Goal: Task Accomplishment & Management: Complete application form

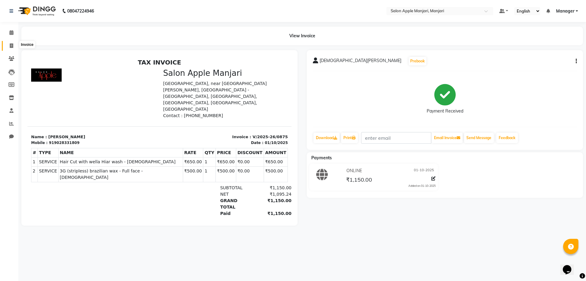
click at [10, 46] on icon at bounding box center [11, 45] width 3 height 5
select select "service"
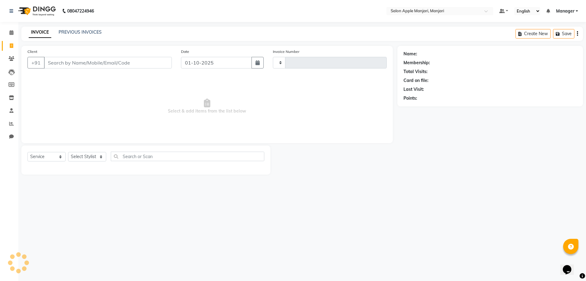
type input "0876"
select select "8088"
click at [94, 68] on input "Client" at bounding box center [108, 63] width 128 height 12
type input "9527759136"
click at [152, 66] on span "Add Client" at bounding box center [156, 63] width 24 height 6
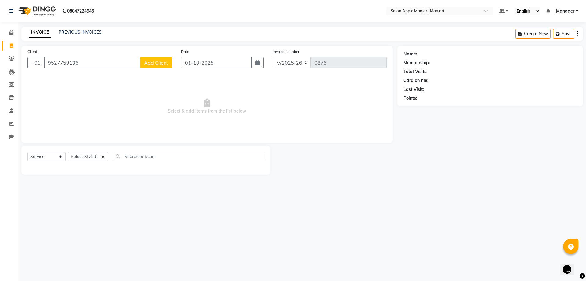
select select "22"
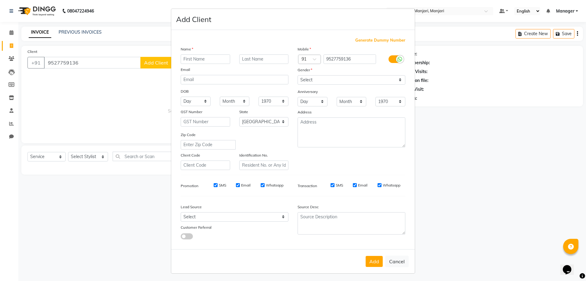
click at [202, 64] on input "text" at bounding box center [205, 58] width 49 height 9
type input "Dapali"
click at [248, 64] on input "text" at bounding box center [263, 58] width 49 height 9
type input "L"
click at [242, 64] on input "text" at bounding box center [263, 58] width 49 height 9
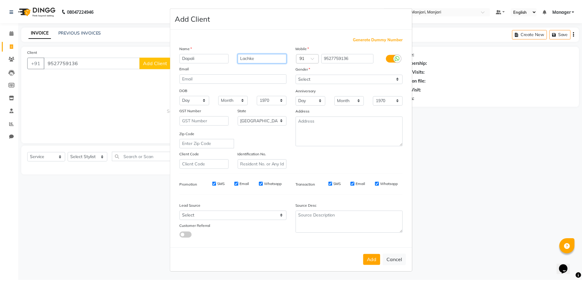
scroll to position [55, 0]
type input "Lachke"
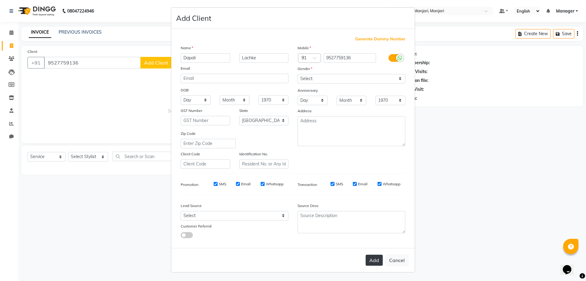
click at [366, 254] on button "Add" at bounding box center [374, 259] width 17 height 11
click at [316, 74] on select "Select Male Female Other Prefer Not To Say" at bounding box center [352, 78] width 108 height 9
select select "female"
click at [298, 74] on select "Select Male Female Other Prefer Not To Say" at bounding box center [352, 78] width 108 height 9
click at [366, 255] on button "Add" at bounding box center [374, 259] width 17 height 11
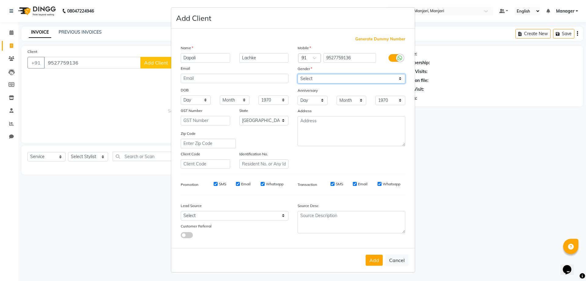
click at [329, 74] on select "Select Male Female Other Prefer Not To Say" at bounding box center [352, 78] width 108 height 9
click at [298, 74] on select "Select Male Female Other Prefer Not To Say" at bounding box center [352, 78] width 108 height 9
click at [366, 254] on button "Add" at bounding box center [374, 259] width 17 height 11
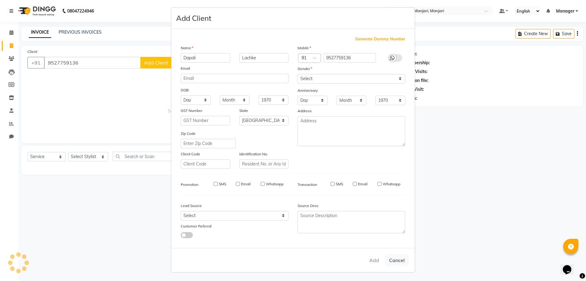
select select
select select "null"
select select
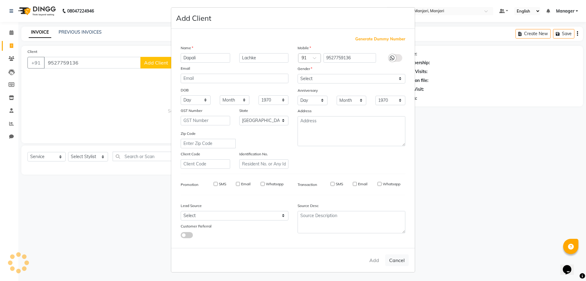
select select
checkbox input "false"
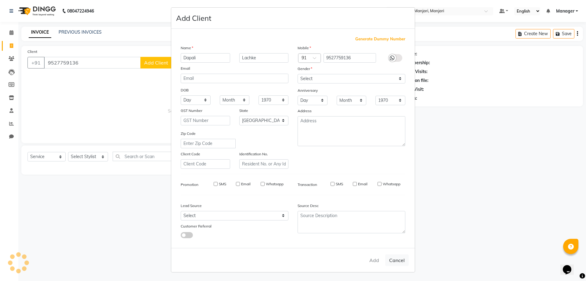
checkbox input "false"
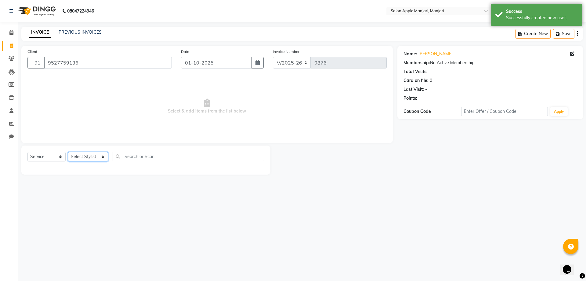
click at [79, 161] on select "Select Stylist Chaya Thombare Dropadi Rushikesh Suryawanshi Manager Nikhil Diga…" at bounding box center [88, 156] width 40 height 9
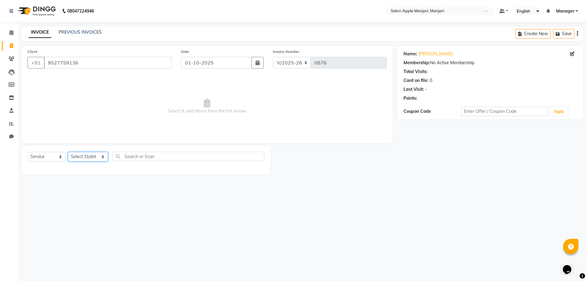
select select "85931"
click at [70, 161] on select "Select Stylist Chaya Thombare Dropadi Rushikesh Suryawanshi Manager Nikhil Diga…" at bounding box center [88, 156] width 40 height 9
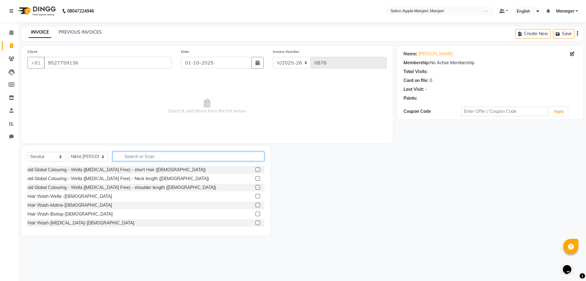
click at [143, 161] on input "text" at bounding box center [189, 156] width 152 height 9
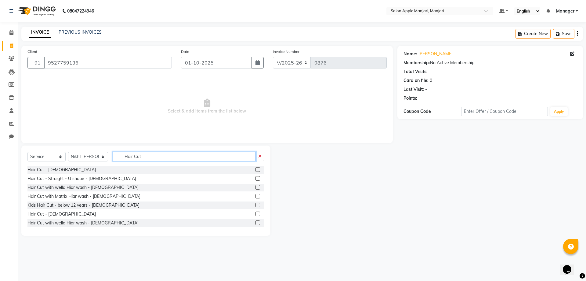
type input "Hair Cut"
click at [256, 198] on label at bounding box center [258, 196] width 5 height 5
click at [256, 198] on input "checkbox" at bounding box center [258, 196] width 4 height 4
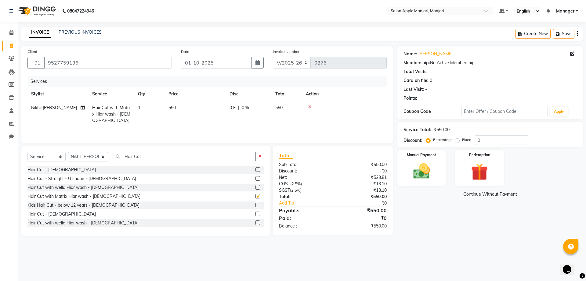
checkbox input "false"
click at [256, 189] on label at bounding box center [258, 187] width 5 height 5
click at [256, 189] on input "checkbox" at bounding box center [258, 187] width 4 height 4
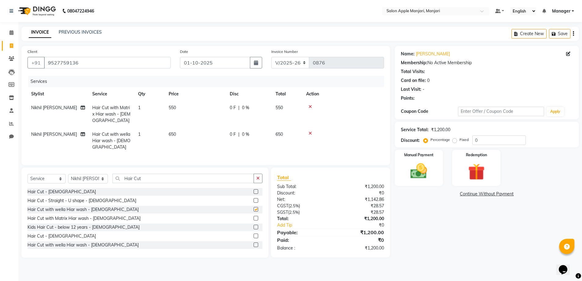
checkbox input "false"
click at [312, 109] on icon at bounding box center [310, 106] width 3 height 4
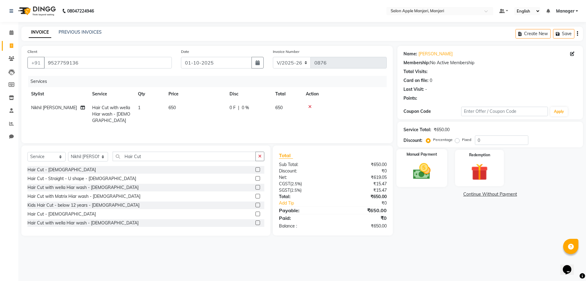
click at [432, 157] on label "Manual Payment" at bounding box center [422, 155] width 31 height 6
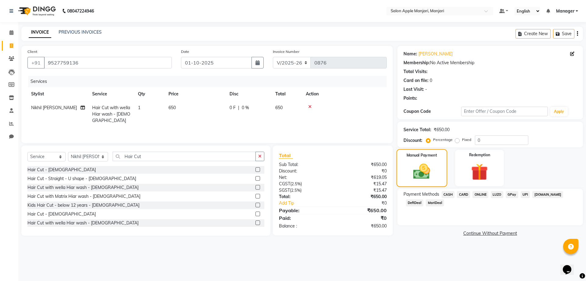
click at [429, 180] on div "Manual Payment" at bounding box center [421, 168] width 51 height 38
click at [450, 198] on span "CASH" at bounding box center [448, 194] width 13 height 7
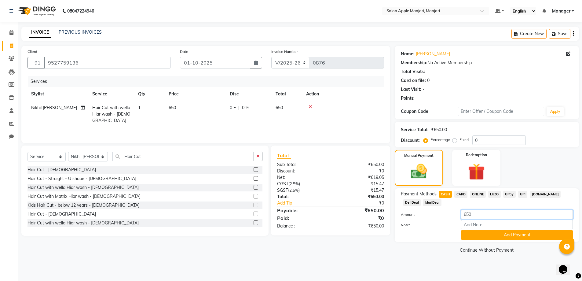
click at [478, 219] on input "650" at bounding box center [517, 214] width 112 height 9
type input "6"
type input "500"
click at [484, 239] on button "Add Payment" at bounding box center [517, 234] width 112 height 9
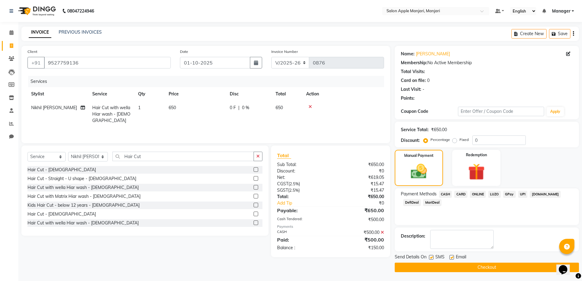
click at [485, 198] on span "ONLINE" at bounding box center [478, 194] width 16 height 7
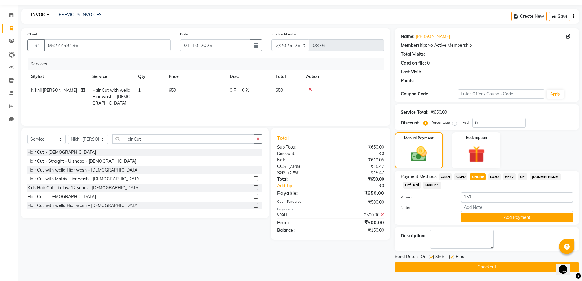
scroll to position [57, 0]
click at [486, 265] on button "Checkout" at bounding box center [487, 266] width 184 height 9
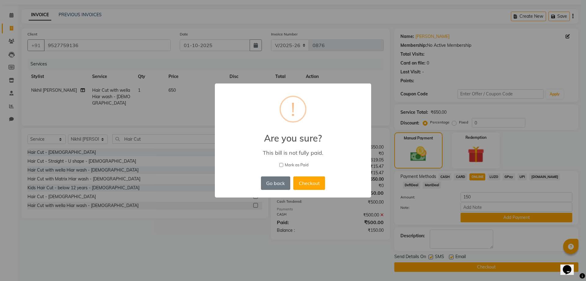
click at [483, 160] on div "× ! Are you sure? This bill is not fully paid. Mark as Paid Go back No Checkout" at bounding box center [293, 140] width 586 height 281
drag, startPoint x: 266, startPoint y: 192, endPoint x: 303, endPoint y: 192, distance: 37.6
click at [267, 190] on button "Go back" at bounding box center [275, 182] width 29 height 13
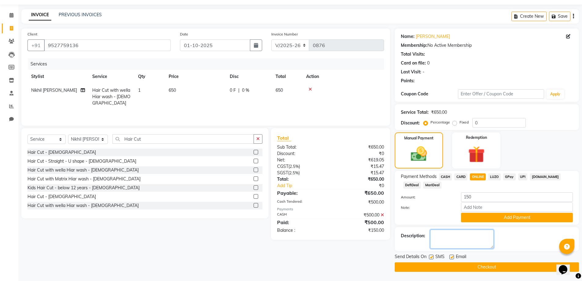
click at [436, 229] on textarea at bounding box center [462, 238] width 64 height 19
click at [443, 171] on div "Payment Methods CASH CARD ONLINE LUZO GPay UPI Deal.mu DefiDeal MariDeal Amount…" at bounding box center [487, 198] width 184 height 54
click at [448, 173] on span "CASH" at bounding box center [445, 176] width 13 height 7
click at [450, 233] on textarea at bounding box center [462, 238] width 64 height 19
type textarea "500"
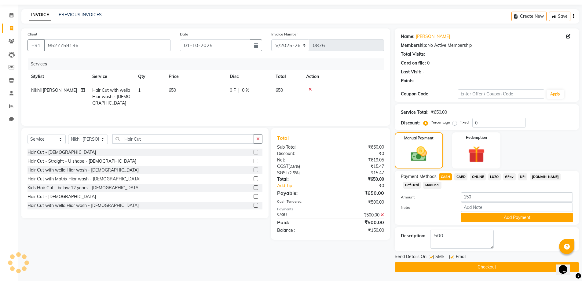
click at [488, 267] on button "Checkout" at bounding box center [487, 266] width 184 height 9
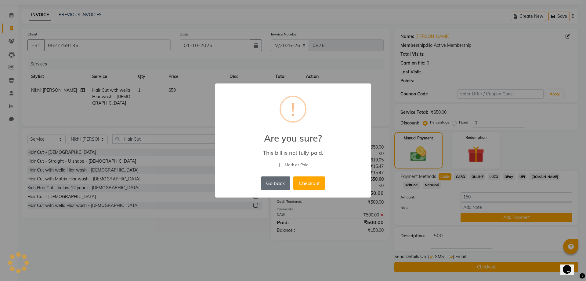
click at [267, 190] on button "Go back" at bounding box center [275, 182] width 29 height 13
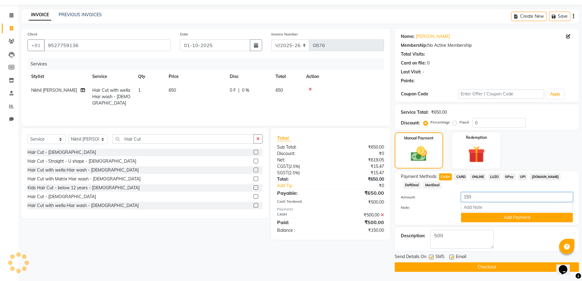
click at [484, 192] on input "150" at bounding box center [517, 196] width 112 height 9
click at [477, 192] on input "150" at bounding box center [517, 196] width 112 height 9
type input "1"
click at [472, 192] on input "number" at bounding box center [517, 196] width 112 height 9
click at [469, 192] on input "number" at bounding box center [517, 196] width 112 height 9
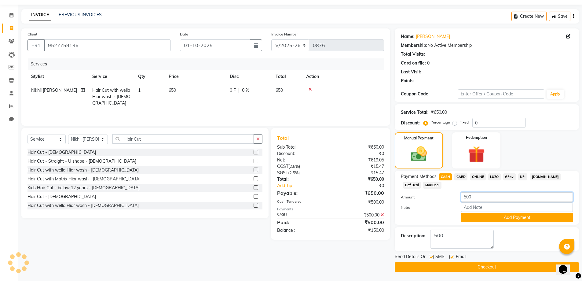
type input "500"
click at [480, 202] on input "Note:" at bounding box center [517, 206] width 112 height 9
click at [474, 202] on input "Note:" at bounding box center [517, 206] width 112 height 9
click at [473, 213] on button "Add Payment" at bounding box center [517, 217] width 112 height 9
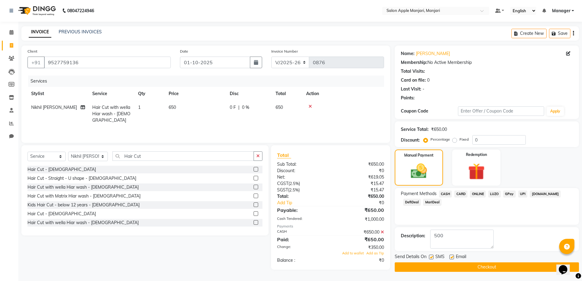
scroll to position [31, 0]
click at [445, 190] on span "CASH" at bounding box center [445, 193] width 13 height 7
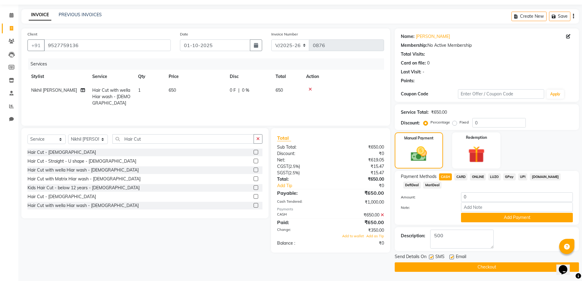
scroll to position [57, 0]
click at [473, 192] on input "0" at bounding box center [517, 196] width 112 height 9
type input "0150"
click at [477, 213] on button "Add Payment" at bounding box center [517, 217] width 112 height 9
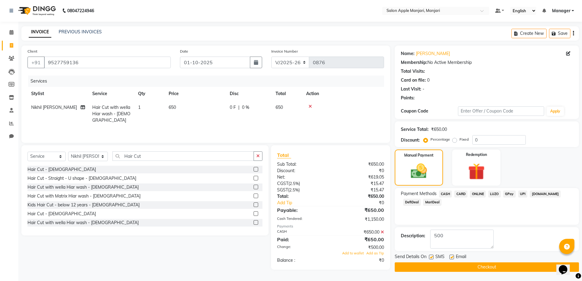
click at [480, 267] on button "Checkout" at bounding box center [487, 266] width 184 height 9
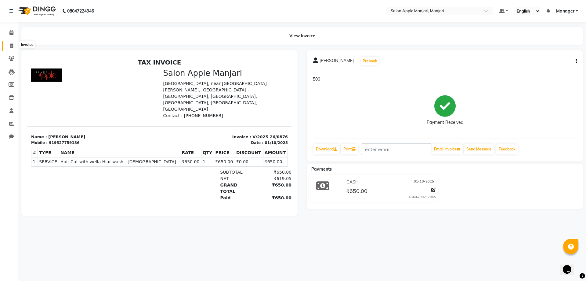
click at [12, 45] on icon at bounding box center [11, 45] width 3 height 5
select select "8088"
select select "service"
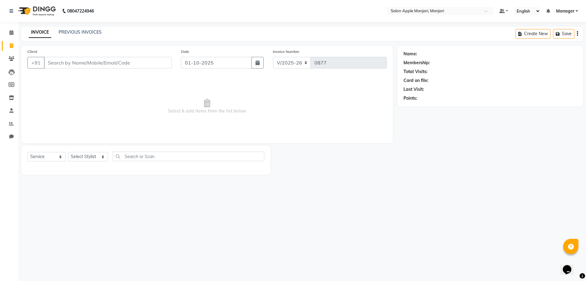
click at [74, 28] on div "INVOICE PREVIOUS INVOICES Create New Save" at bounding box center [302, 34] width 562 height 14
click at [89, 33] on link "PREVIOUS INVOICES" at bounding box center [80, 31] width 43 height 5
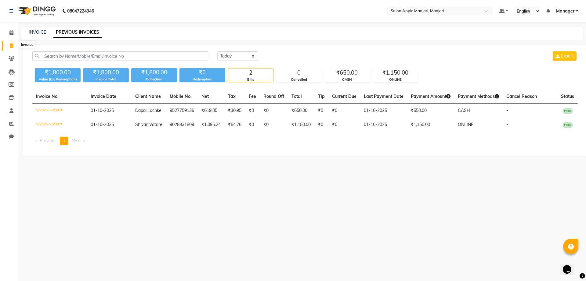
click at [10, 45] on icon at bounding box center [11, 45] width 3 height 5
select select "service"
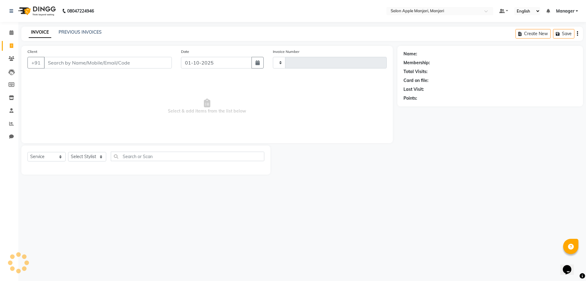
type input "0877"
select select "8088"
click at [64, 68] on input "Client" at bounding box center [108, 63] width 128 height 12
type input "Q"
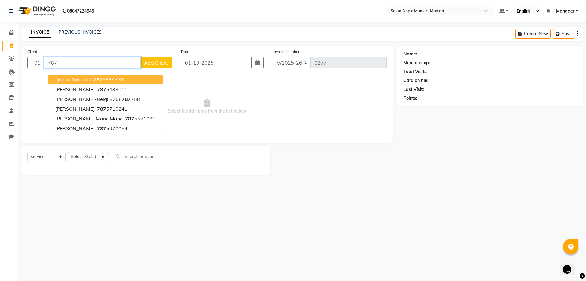
click at [124, 82] on ngb-highlight "787 5584776" at bounding box center [108, 79] width 32 height 6
type input "7875584776"
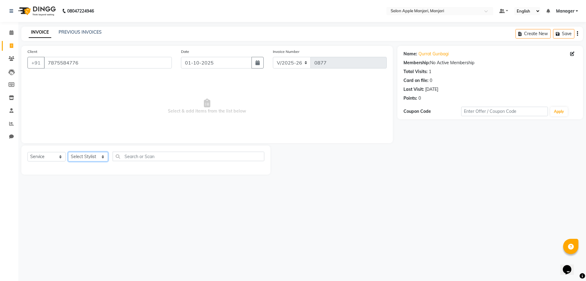
click at [81, 161] on select "Select Stylist Chaya Thombare Dropadi Rushikesh Suryawanshi Manager Nikhil Diga…" at bounding box center [88, 156] width 40 height 9
select select "85931"
click at [70, 161] on select "Select Stylist Chaya Thombare Dropadi Rushikesh Suryawanshi Manager Nikhil Diga…" at bounding box center [88, 156] width 40 height 9
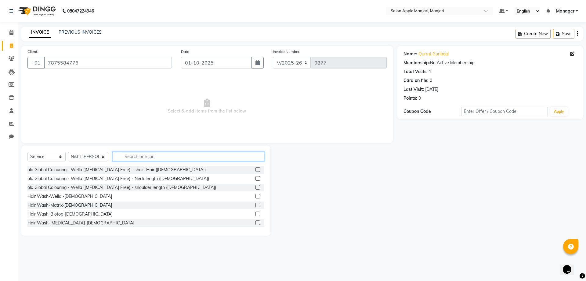
click at [153, 161] on input "text" at bounding box center [189, 156] width 152 height 9
type input "R"
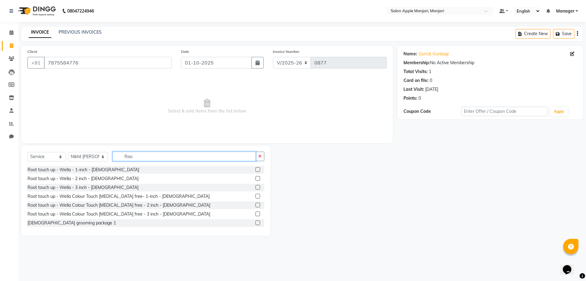
type input "Roo"
click at [256, 181] on label at bounding box center [258, 178] width 5 height 5
click at [256, 181] on input "checkbox" at bounding box center [258, 179] width 4 height 4
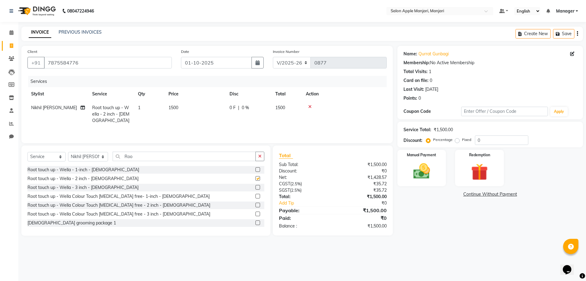
checkbox input "false"
click at [255, 111] on div "0 F | 0 %" at bounding box center [249, 107] width 38 height 6
select select "85931"
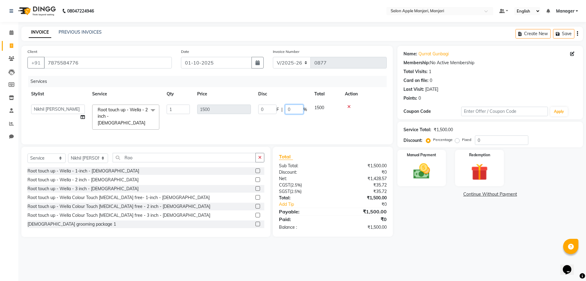
click at [303, 114] on input "0" at bounding box center [294, 108] width 18 height 9
type input "010"
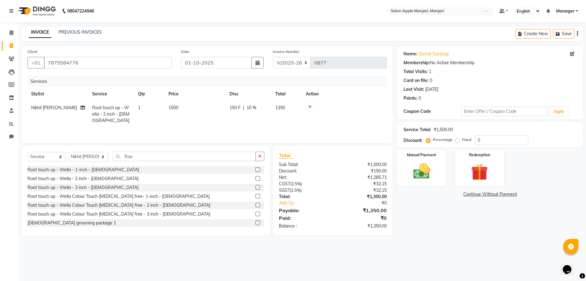
click at [312, 109] on icon at bounding box center [310, 106] width 3 height 4
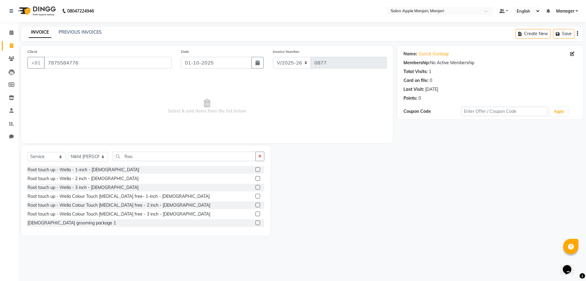
click at [256, 198] on label at bounding box center [258, 196] width 5 height 5
click at [256, 198] on input "checkbox" at bounding box center [258, 196] width 4 height 4
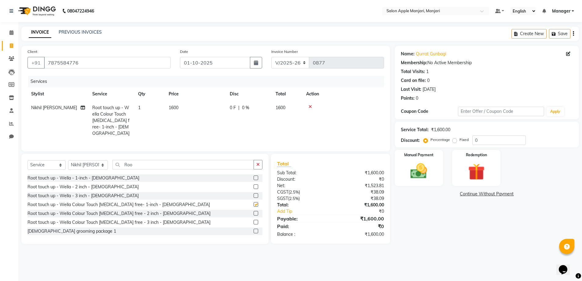
checkbox input "false"
click at [254, 119] on td "0 F | 0 %" at bounding box center [249, 120] width 46 height 39
select select "85931"
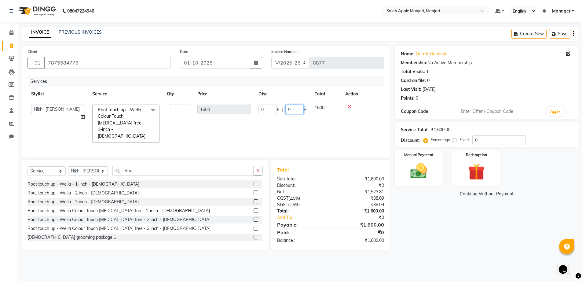
click at [298, 114] on input "0" at bounding box center [294, 108] width 18 height 9
type input "010"
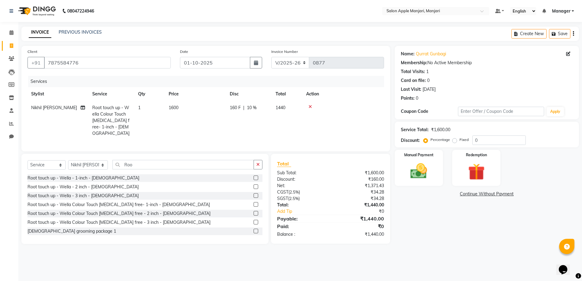
scroll to position [1, 0]
drag, startPoint x: 421, startPoint y: 177, endPoint x: 422, endPoint y: 172, distance: 5.5
click at [420, 177] on div "Manual Payment" at bounding box center [418, 168] width 50 height 38
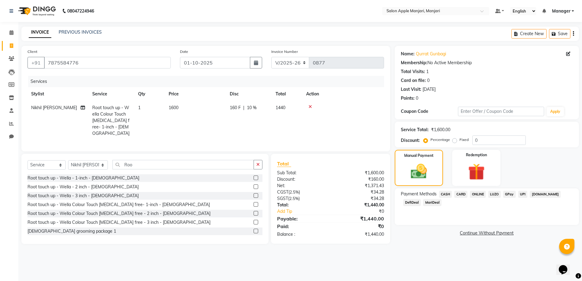
click at [480, 198] on span "ONLINE" at bounding box center [478, 194] width 16 height 7
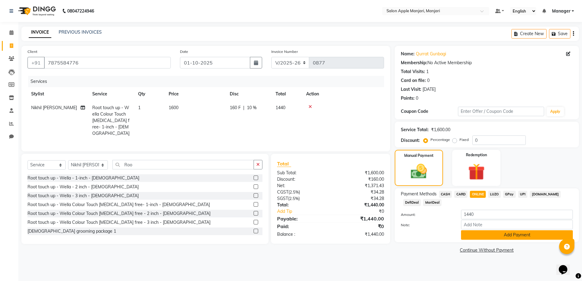
click at [502, 239] on button "Add Payment" at bounding box center [517, 234] width 112 height 9
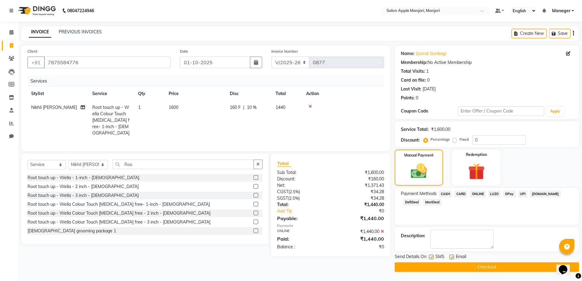
scroll to position [31, 0]
click at [484, 265] on button "Checkout" at bounding box center [487, 266] width 184 height 9
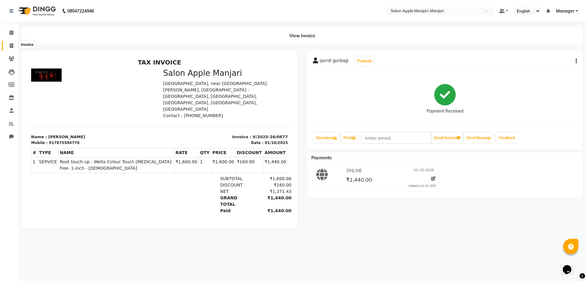
click at [11, 45] on icon at bounding box center [11, 45] width 3 height 5
select select "service"
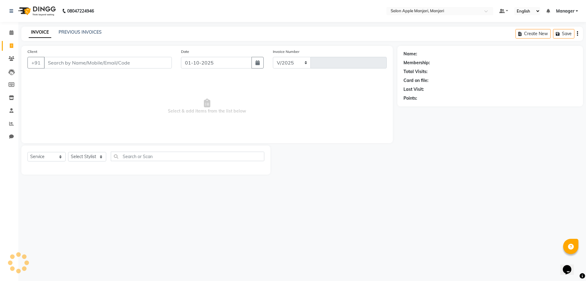
select select "8088"
type input "0878"
click at [72, 33] on link "PREVIOUS INVOICES" at bounding box center [80, 31] width 43 height 5
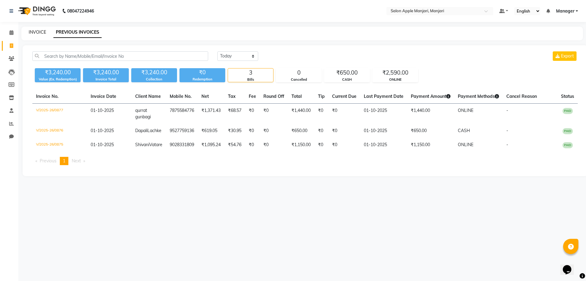
click at [44, 35] on link "INVOICE" at bounding box center [37, 31] width 17 height 5
select select "service"
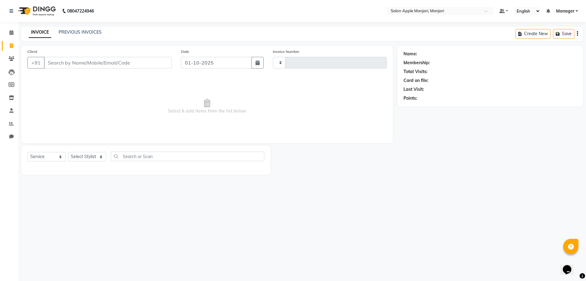
type input "0878"
select select "8088"
click at [72, 68] on input "Client" at bounding box center [108, 63] width 128 height 12
click at [74, 68] on input "Client" at bounding box center [108, 63] width 128 height 12
type input "8788592660"
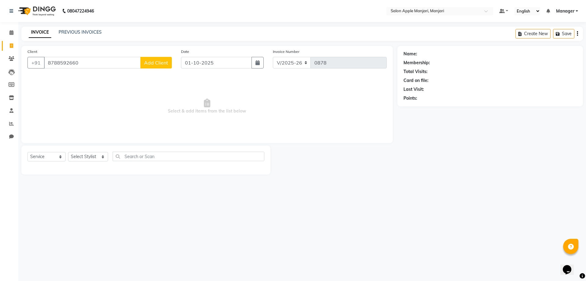
click at [145, 66] on span "Add Client" at bounding box center [156, 63] width 24 height 6
select select "22"
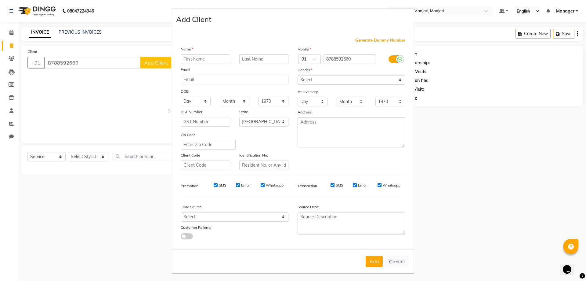
click at [196, 64] on input "text" at bounding box center [205, 58] width 49 height 9
type input "Santosh"
click at [246, 64] on input "text" at bounding box center [263, 58] width 49 height 9
type input "Chavan"
click at [314, 85] on select "Select Male Female Other Prefer Not To Say" at bounding box center [352, 79] width 108 height 9
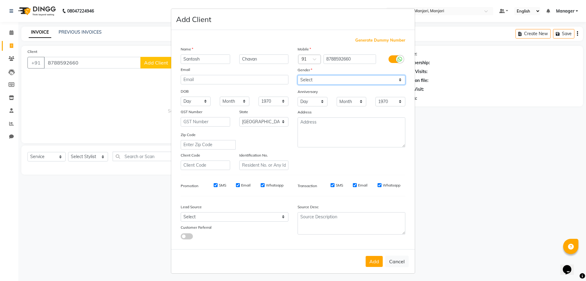
click at [298, 85] on select "Select Male Female Other Prefer Not To Say" at bounding box center [352, 79] width 108 height 9
click at [318, 85] on select "Select Male Female Other Prefer Not To Say" at bounding box center [352, 79] width 108 height 9
select select "male"
click at [298, 85] on select "Select Male Female Other Prefer Not To Say" at bounding box center [352, 79] width 108 height 9
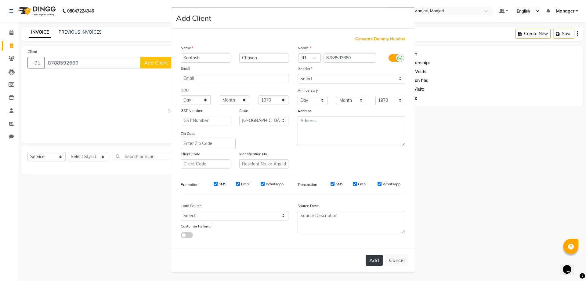
click at [366, 254] on button "Add" at bounding box center [374, 259] width 17 height 11
select select
select select "null"
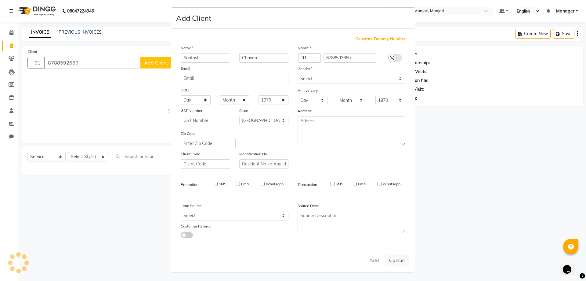
select select
checkbox input "false"
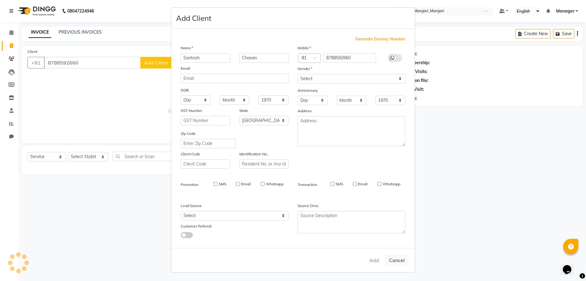
checkbox input "false"
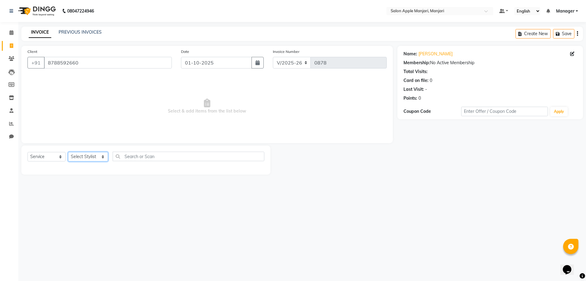
click at [90, 161] on select "Select Stylist Chaya Thombare Dropadi Rushikesh Suryawanshi Manager Nikhil Diga…" at bounding box center [88, 156] width 40 height 9
select select "85931"
click at [70, 161] on select "Select Stylist Chaya Thombare Dropadi Rushikesh Suryawanshi Manager Nikhil Diga…" at bounding box center [88, 156] width 40 height 9
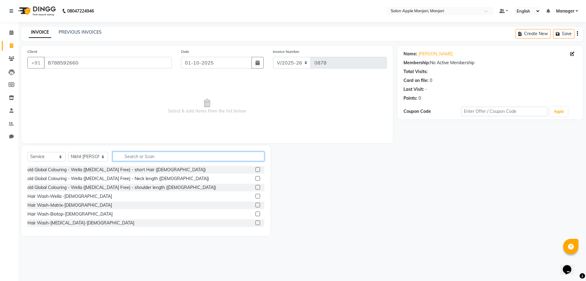
click at [153, 161] on input "text" at bounding box center [189, 156] width 152 height 9
type input "H"
type input "h"
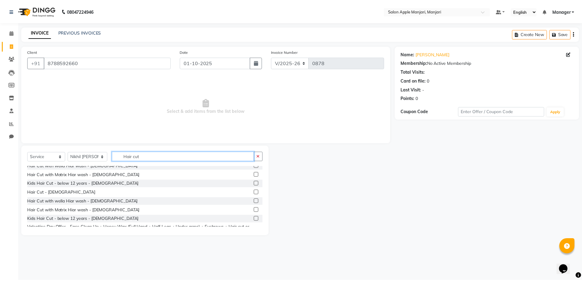
scroll to position [38, 0]
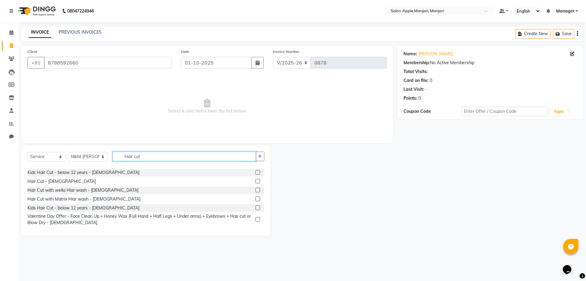
type input "Hair cut"
click at [256, 183] on label at bounding box center [258, 181] width 5 height 5
click at [256, 183] on input "checkbox" at bounding box center [258, 181] width 4 height 4
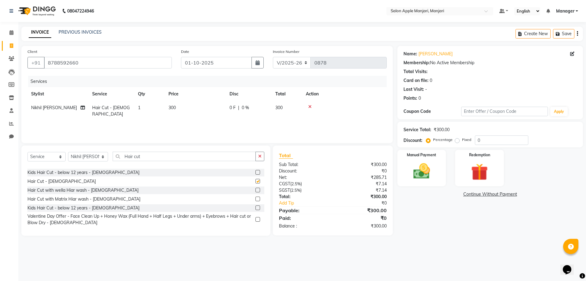
checkbox input "false"
click at [254, 111] on div "0 F | 0 %" at bounding box center [249, 107] width 38 height 6
select select "85931"
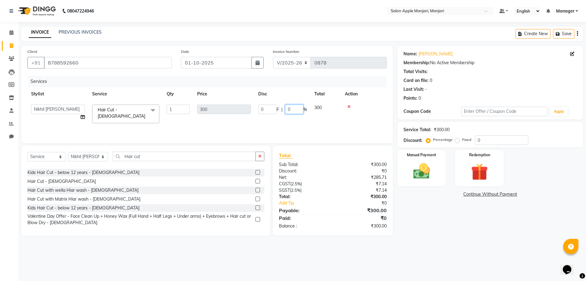
click at [297, 114] on input "0" at bounding box center [294, 108] width 18 height 9
type input "020"
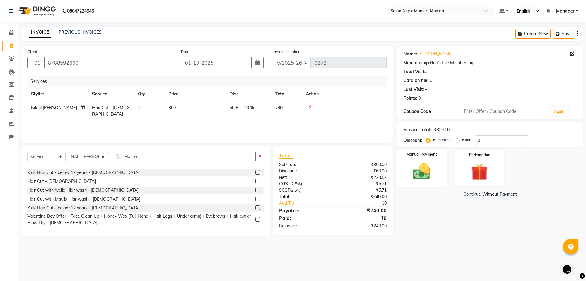
click at [431, 181] on div "Manual Payment" at bounding box center [421, 168] width 51 height 38
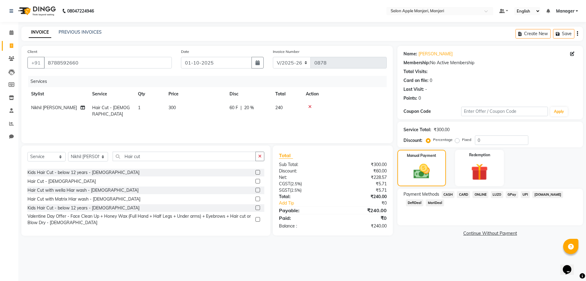
click at [489, 198] on span "ONLINE" at bounding box center [481, 194] width 16 height 7
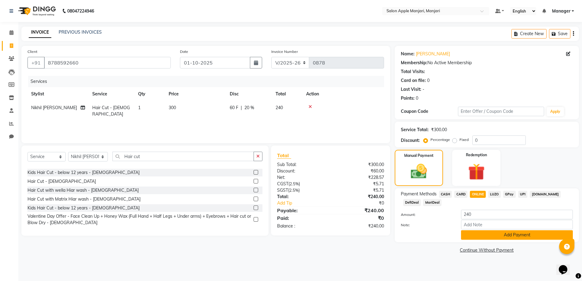
click at [511, 239] on button "Add Payment" at bounding box center [517, 234] width 112 height 9
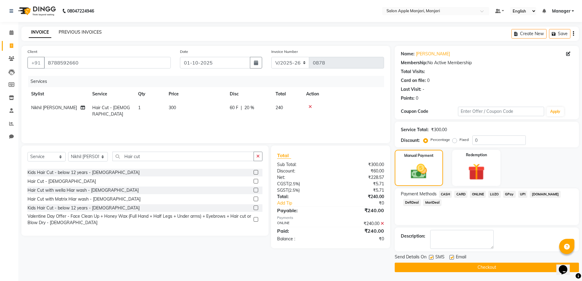
click at [74, 33] on link "PREVIOUS INVOICES" at bounding box center [80, 31] width 43 height 5
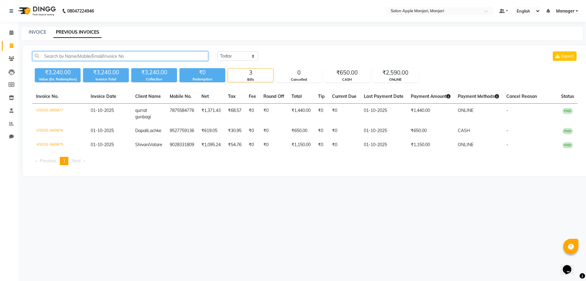
click at [76, 61] on input "text" at bounding box center [120, 55] width 176 height 9
click at [37, 32] on link "INVOICE" at bounding box center [37, 31] width 17 height 5
select select "8088"
select select "service"
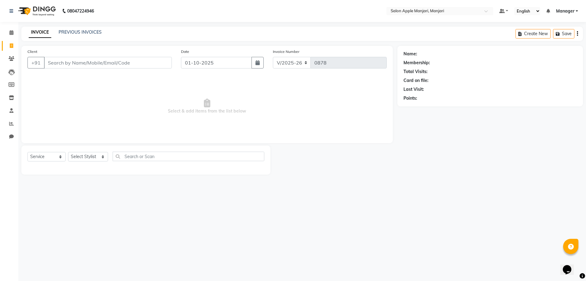
click at [68, 68] on input "Client" at bounding box center [108, 63] width 128 height 12
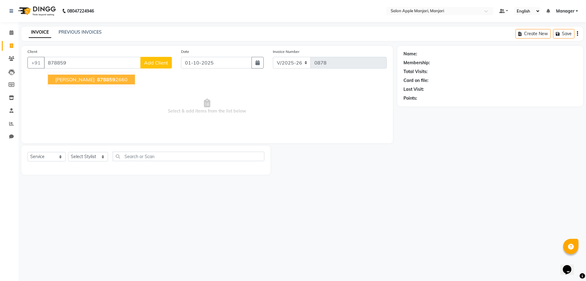
click at [84, 82] on span "Santosh Chavan" at bounding box center [74, 79] width 39 height 6
type input "8788592660"
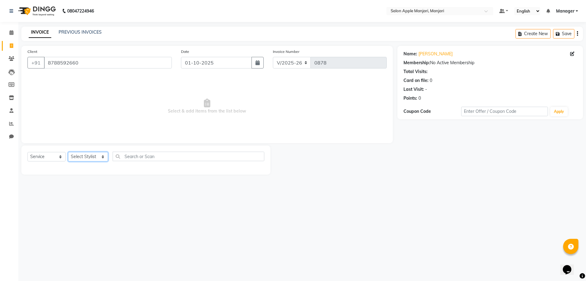
drag, startPoint x: 89, startPoint y: 173, endPoint x: 97, endPoint y: 178, distance: 8.2
click at [89, 161] on select "Select Stylist Chaya Thombare Dropadi Rushikesh Suryawanshi Manager Nikhil Diga…" at bounding box center [88, 156] width 40 height 9
select select "85931"
click at [70, 161] on select "Select Stylist Chaya Thombare Dropadi Rushikesh Suryawanshi Manager Nikhil Diga…" at bounding box center [88, 156] width 40 height 9
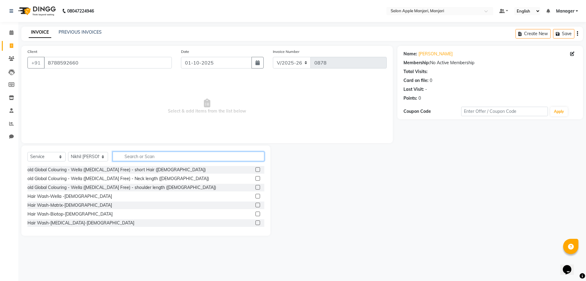
click at [150, 161] on input "text" at bounding box center [189, 156] width 152 height 9
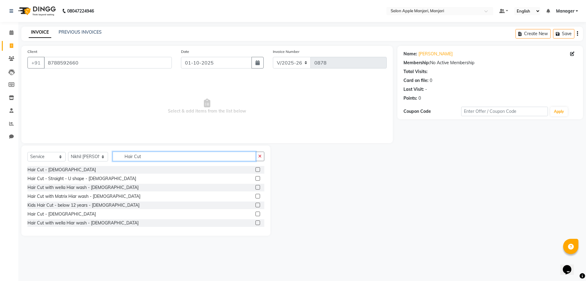
type input "Hair Cut"
click at [256, 216] on label at bounding box center [258, 213] width 5 height 5
click at [256, 216] on input "checkbox" at bounding box center [258, 214] width 4 height 4
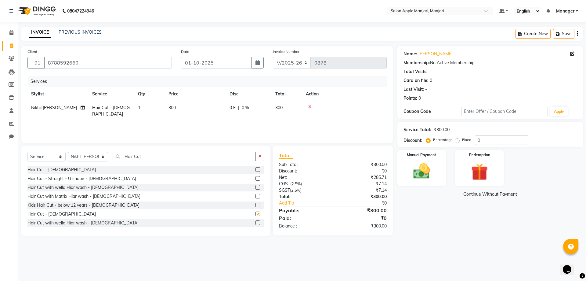
checkbox input "false"
click at [494, 145] on input "0" at bounding box center [501, 139] width 53 height 9
type input "020"
click at [429, 181] on div "Manual Payment" at bounding box center [421, 168] width 51 height 38
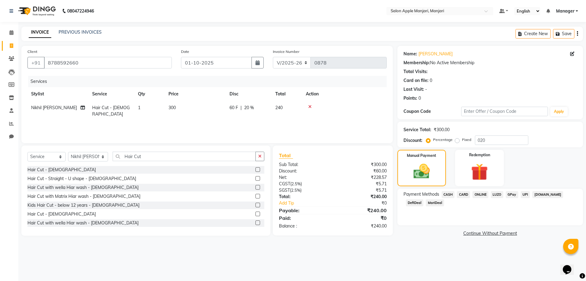
click at [486, 198] on span "ONLINE" at bounding box center [481, 194] width 16 height 7
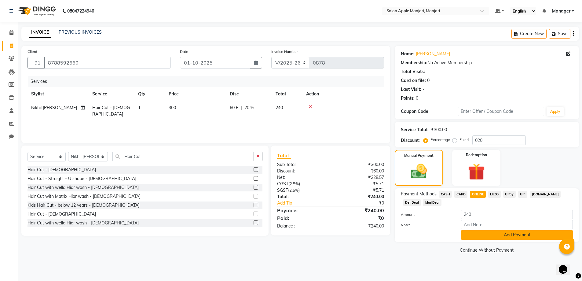
click at [497, 239] on button "Add Payment" at bounding box center [517, 234] width 112 height 9
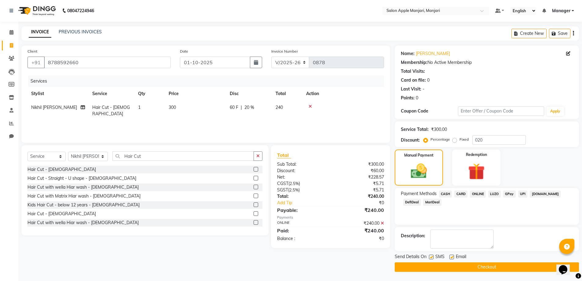
scroll to position [31, 0]
click at [469, 263] on button "Checkout" at bounding box center [487, 266] width 184 height 9
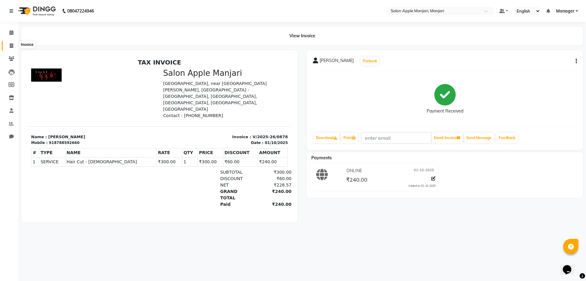
click at [13, 45] on icon at bounding box center [11, 45] width 3 height 5
select select "service"
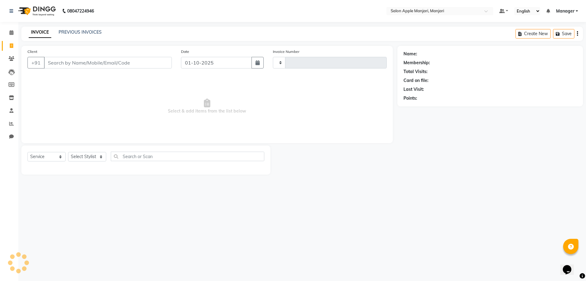
type input "0879"
select select "8088"
click at [66, 33] on link "PREVIOUS INVOICES" at bounding box center [80, 31] width 43 height 5
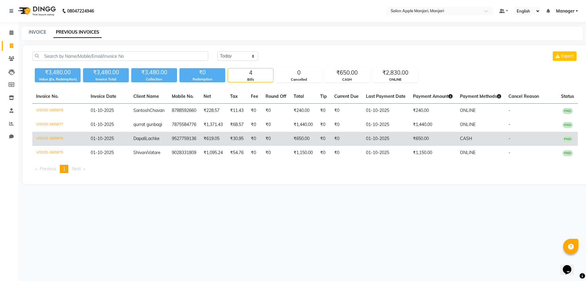
click at [146, 141] on span "Lachke" at bounding box center [153, 138] width 14 height 5
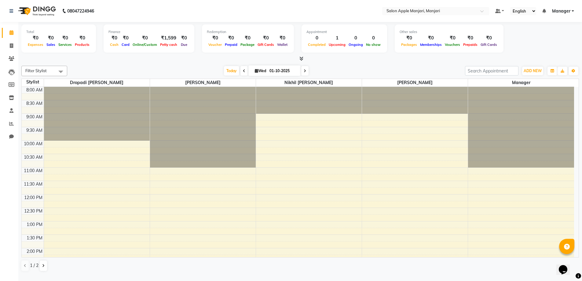
scroll to position [122, 0]
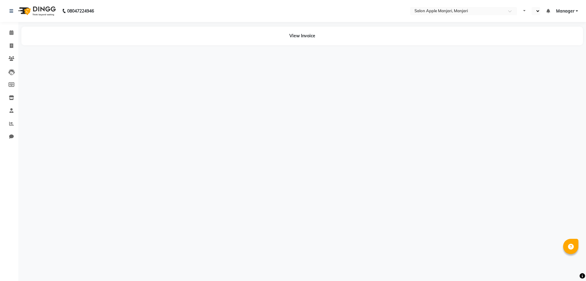
select select "en"
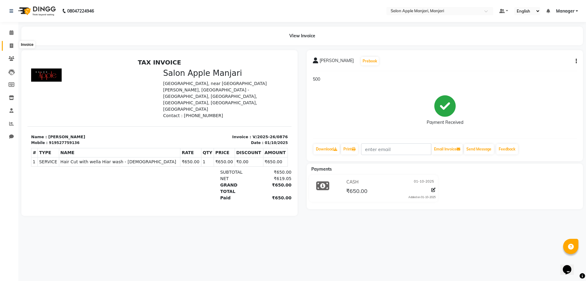
click at [12, 44] on icon at bounding box center [11, 45] width 3 height 5
select select "service"
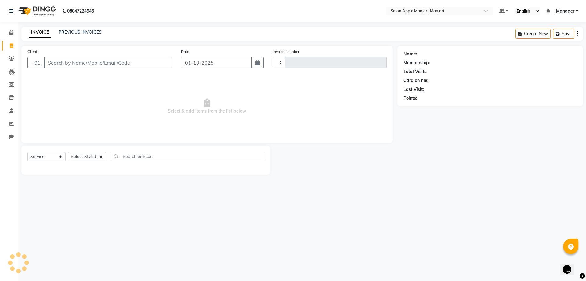
type input "0879"
select select "8088"
click at [90, 30] on div "INVOICE PREVIOUS INVOICES Create New Save" at bounding box center [302, 34] width 562 height 14
click at [72, 29] on div "INVOICE PREVIOUS INVOICES Create New Save" at bounding box center [302, 34] width 562 height 14
click at [74, 35] on link "PREVIOUS INVOICES" at bounding box center [80, 31] width 43 height 5
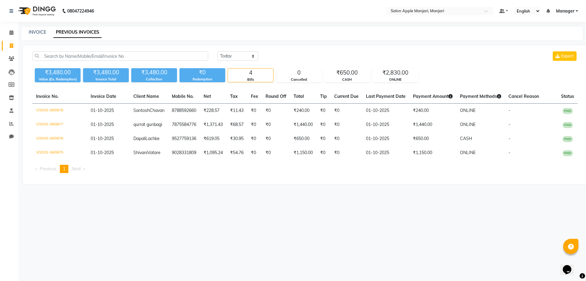
click at [75, 33] on link "PREVIOUS INVOICES" at bounding box center [77, 32] width 48 height 11
click at [74, 32] on link "PREVIOUS INVOICES" at bounding box center [77, 32] width 48 height 11
click at [61, 32] on link "PREVIOUS INVOICES" at bounding box center [77, 32] width 48 height 11
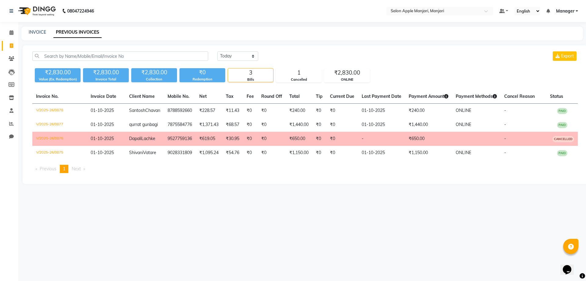
click at [97, 32] on link "PREVIOUS INVOICES" at bounding box center [77, 32] width 48 height 11
click at [39, 33] on link "INVOICE" at bounding box center [37, 31] width 17 height 5
select select "service"
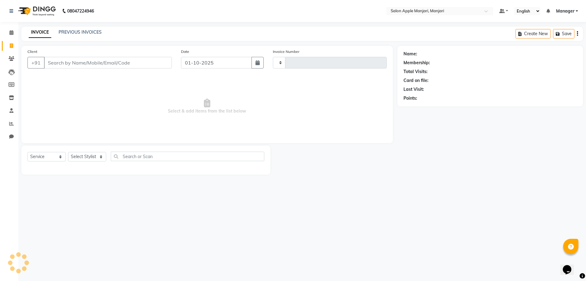
type input "0879"
select select "8088"
click at [98, 32] on link "PREVIOUS INVOICES" at bounding box center [80, 31] width 43 height 5
